Goal: Information Seeking & Learning: Learn about a topic

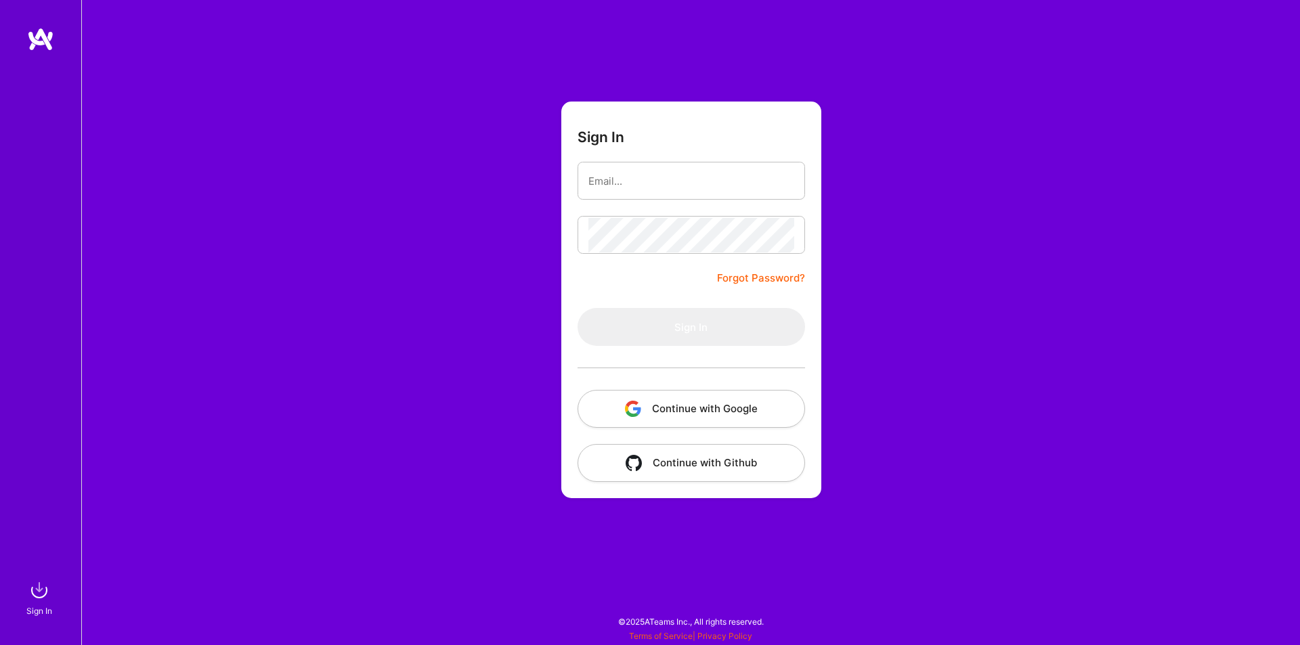
click at [691, 174] on input "email" at bounding box center [691, 181] width 206 height 35
type input "[EMAIL_ADDRESS][DOMAIN_NAME]"
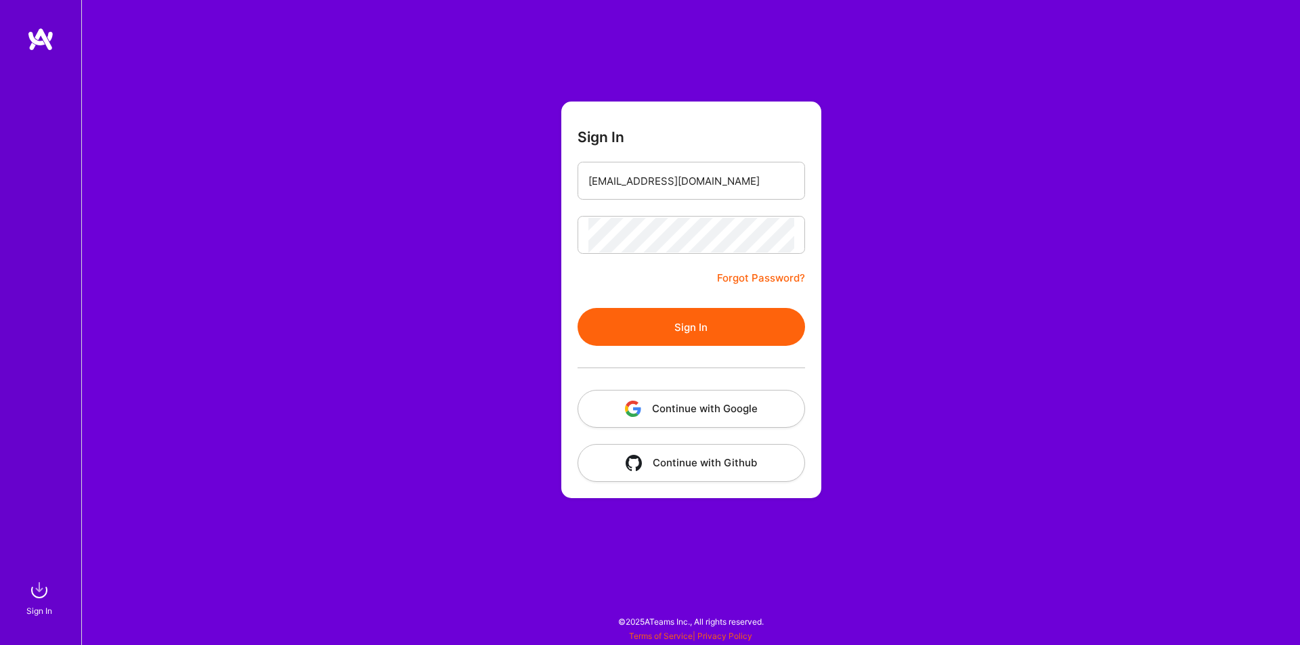
click at [712, 317] on button "Sign In" at bounding box center [690, 327] width 227 height 38
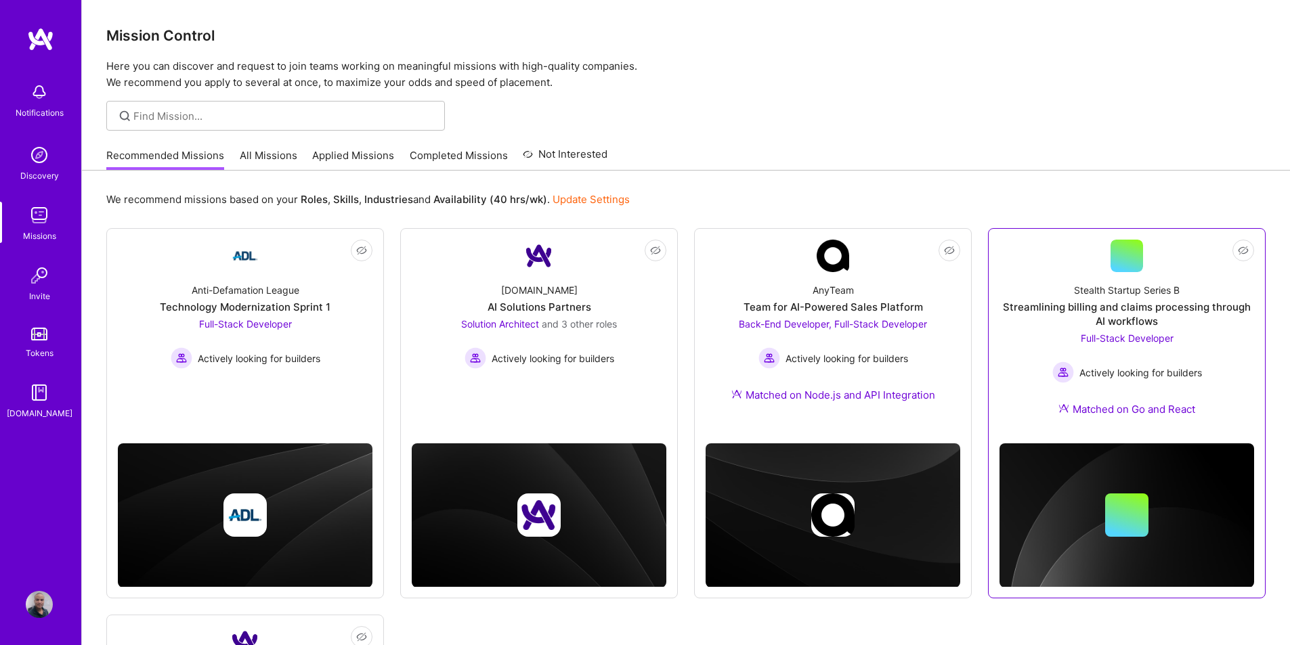
click at [1131, 325] on div "Streamlining billing and claims processing through AI workflows" at bounding box center [1126, 314] width 255 height 28
